Goal: Information Seeking & Learning: Learn about a topic

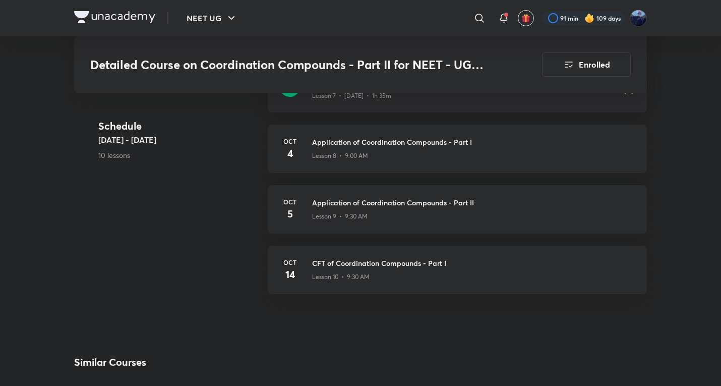
scroll to position [943, 0]
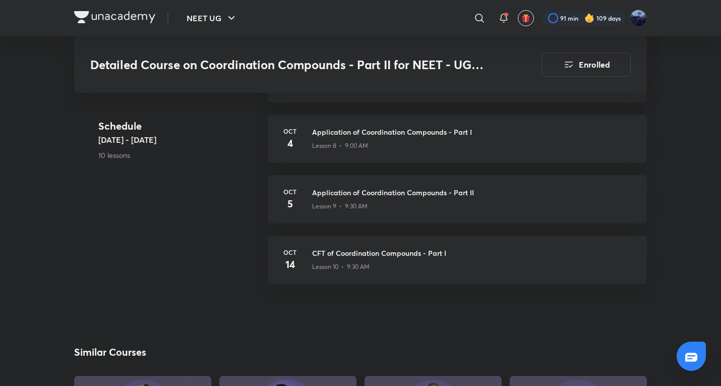
scroll to position [617, 0]
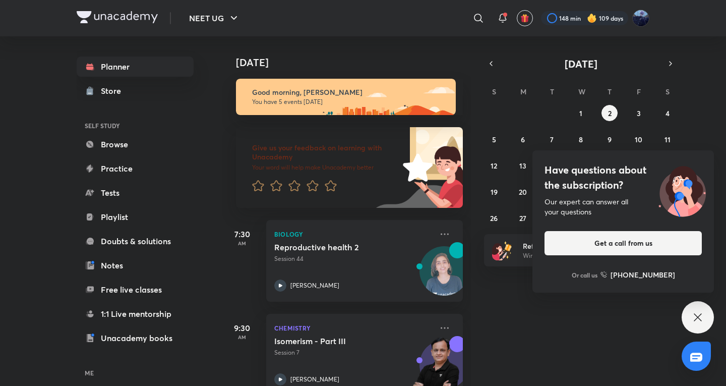
click at [699, 318] on icon at bounding box center [698, 317] width 12 height 12
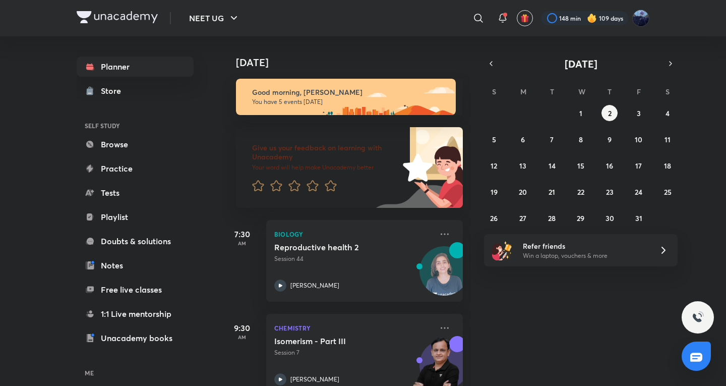
scroll to position [306, 0]
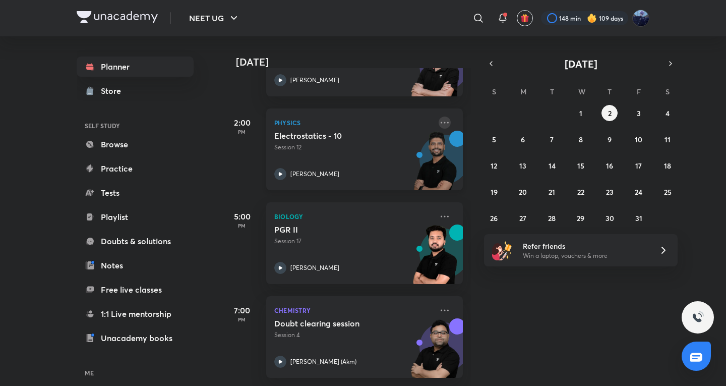
click at [442, 116] on icon at bounding box center [445, 122] width 12 height 12
click at [582, 318] on div "Today Good morning, Kushagra You have 5 events today Give us your feedback on l…" at bounding box center [473, 210] width 502 height 349
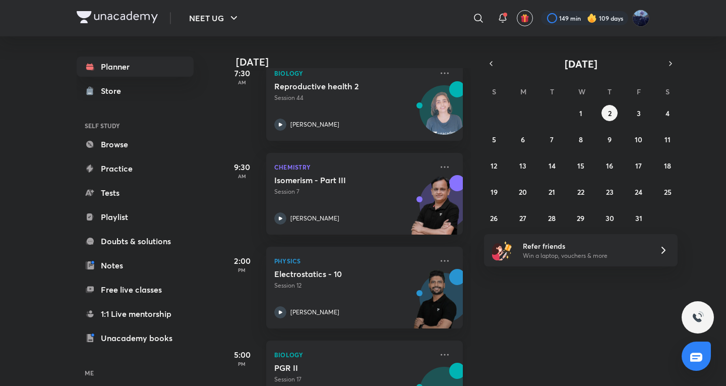
scroll to position [306, 0]
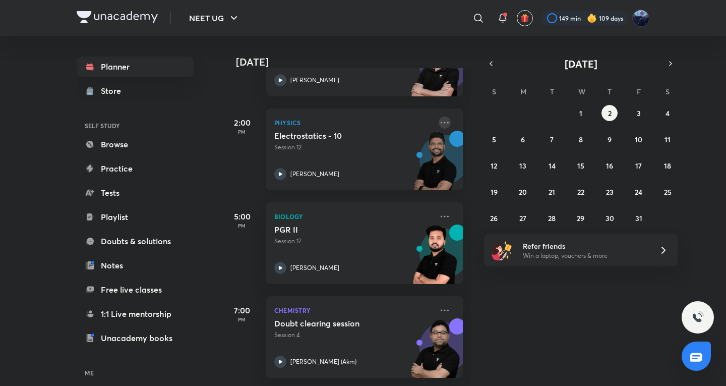
click at [441, 121] on icon at bounding box center [445, 122] width 8 height 2
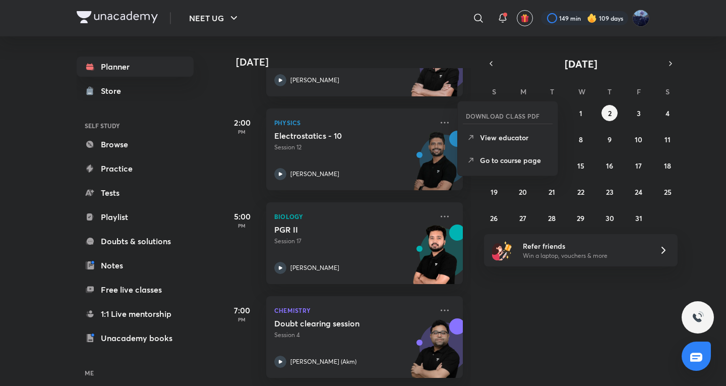
click at [531, 327] on div "Today Good afternoon, Kushagra You have 5 events today Give us your feedback on…" at bounding box center [473, 210] width 502 height 349
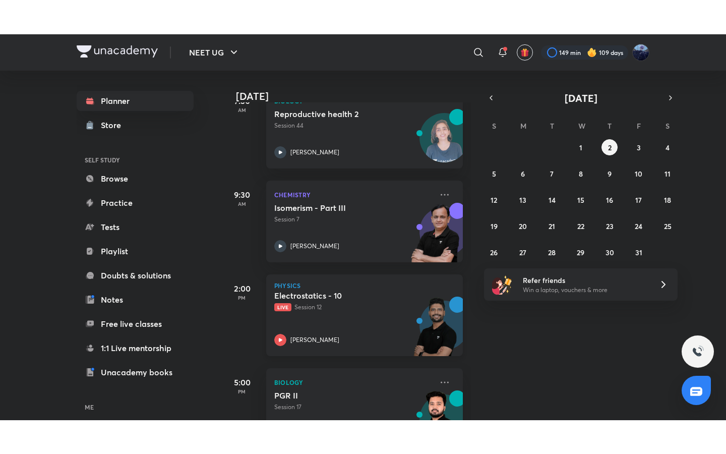
scroll to position [168, 0]
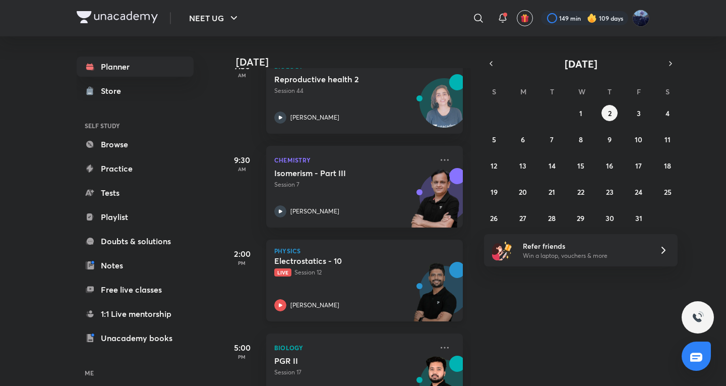
click at [357, 275] on p "Live Session 12" at bounding box center [353, 272] width 158 height 9
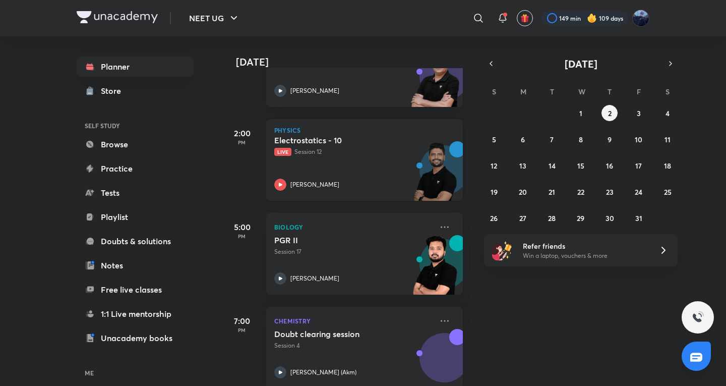
scroll to position [306, 0]
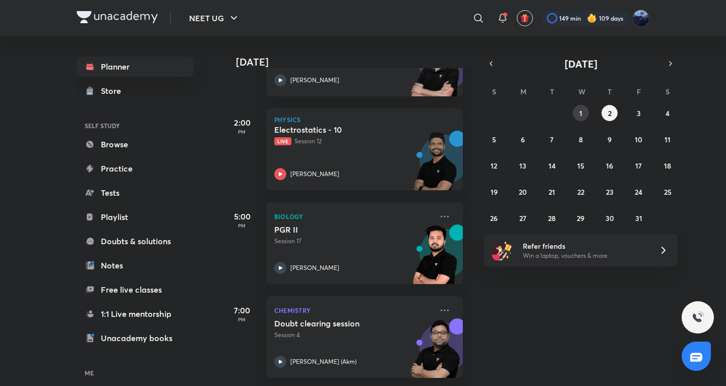
click at [581, 111] on abbr "1" at bounding box center [580, 113] width 3 height 10
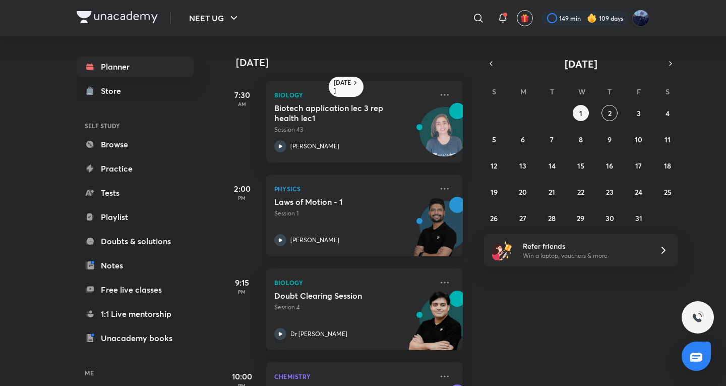
click at [389, 253] on div "Physics Laws of Motion - 1 Session 1 [PERSON_NAME]" at bounding box center [364, 215] width 197 height 82
